Goal: Transaction & Acquisition: Purchase product/service

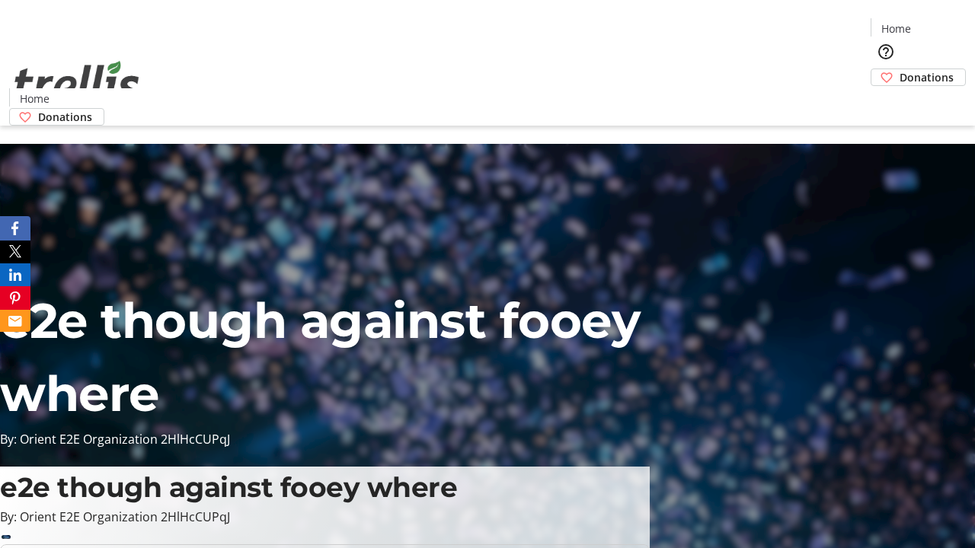
click at [900, 69] on span "Donations" at bounding box center [927, 77] width 54 height 16
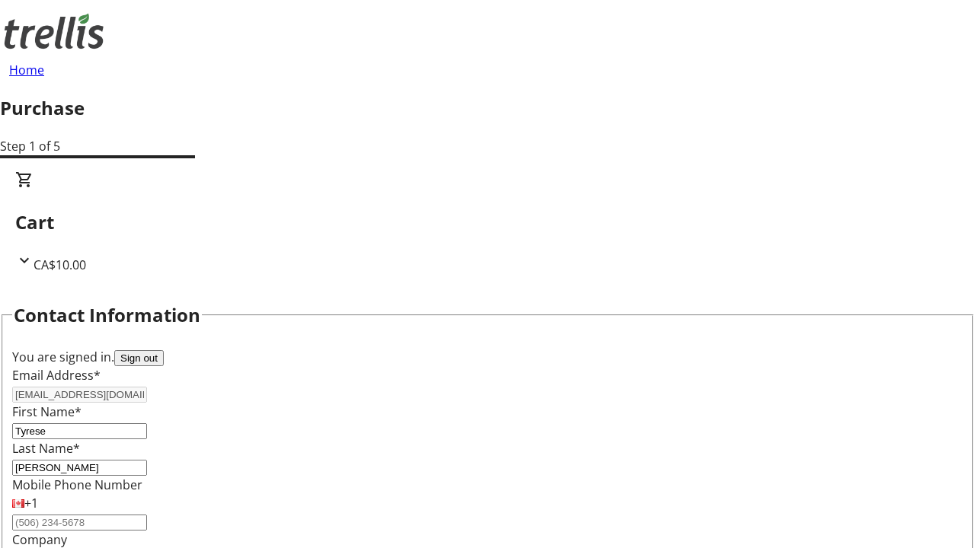
select select "CA"
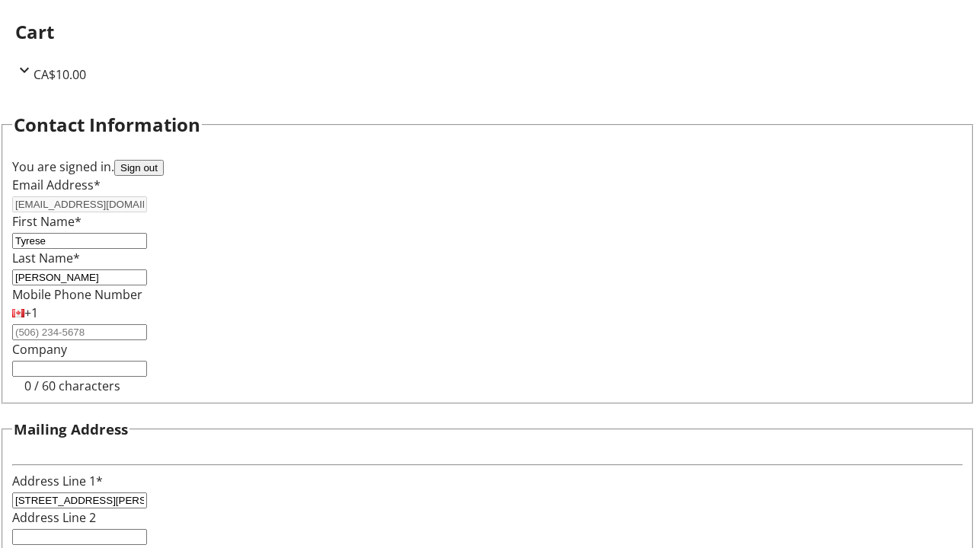
select select "BC"
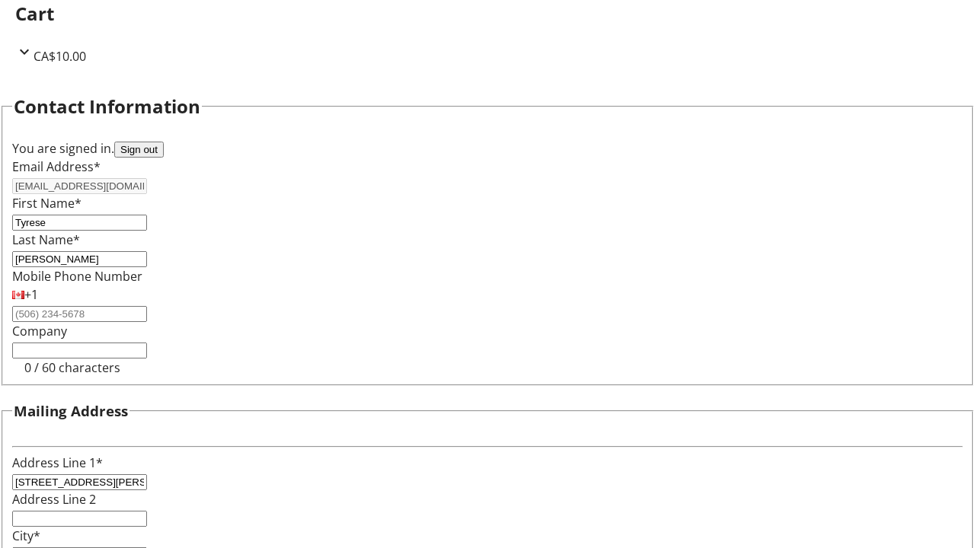
type input "Kelowna"
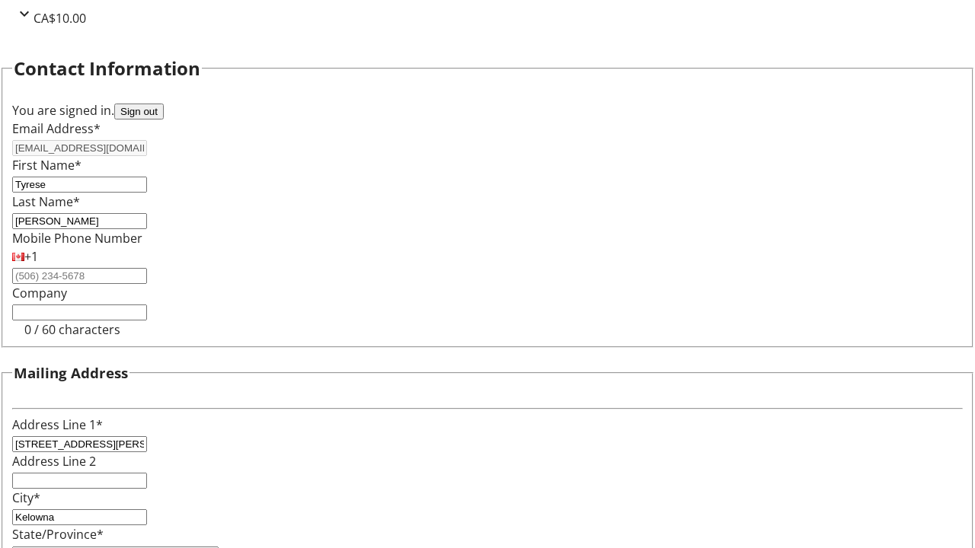
type input "V1Y 0C2"
